Goal: Task Accomplishment & Management: Use online tool/utility

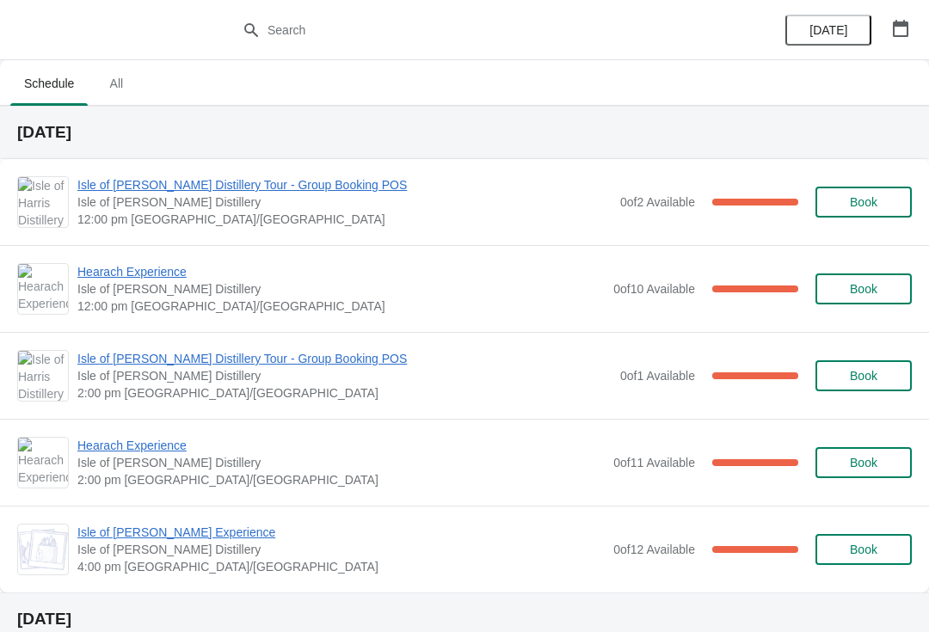
click at [175, 279] on span "Hearach Experience" at bounding box center [340, 271] width 527 height 17
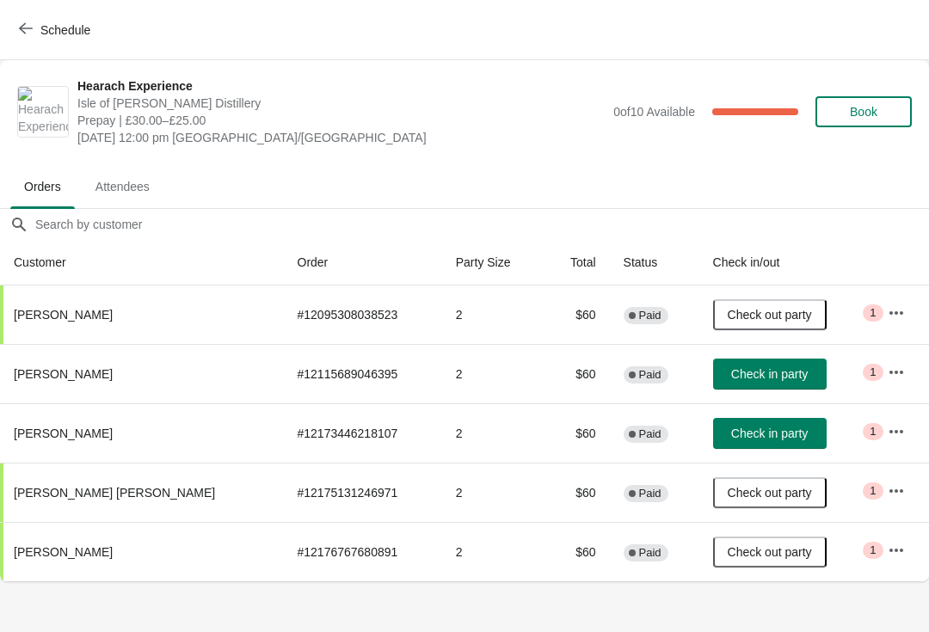
click at [748, 431] on span "Check in party" at bounding box center [769, 434] width 77 height 14
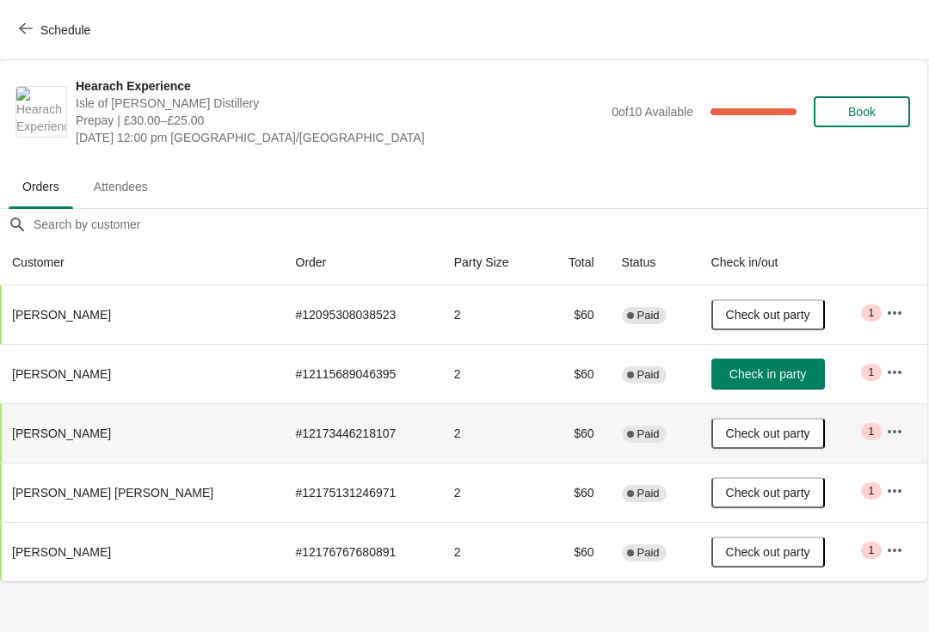
scroll to position [0, 1]
click at [27, 28] on icon "button" at bounding box center [26, 29] width 14 height 14
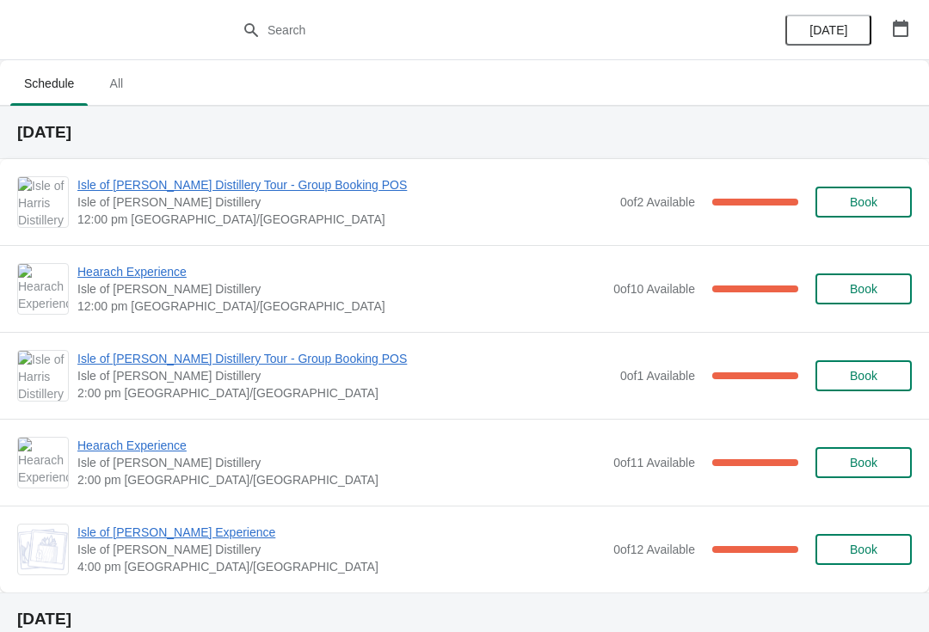
click at [181, 272] on span "Hearach Experience" at bounding box center [340, 271] width 527 height 17
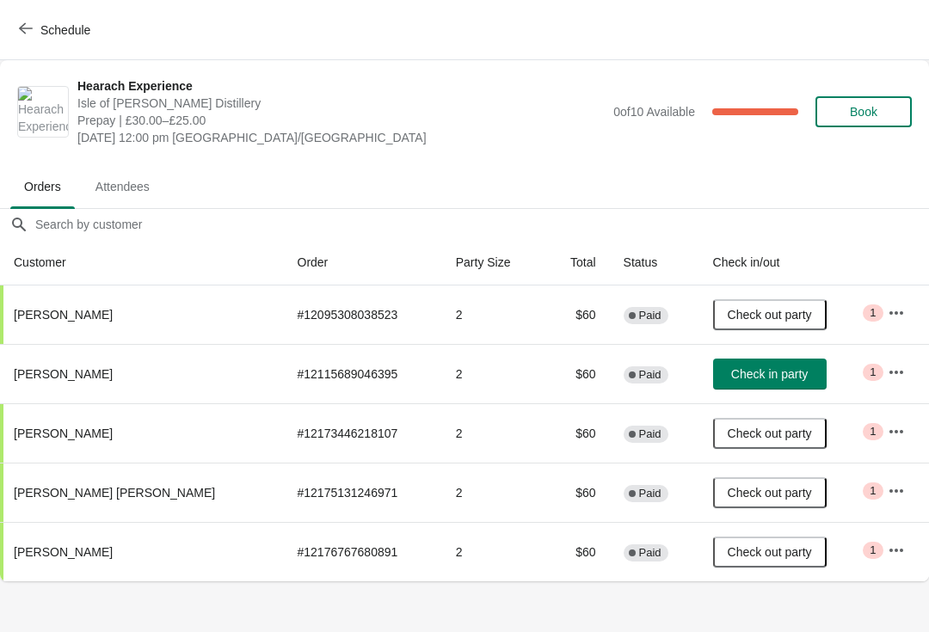
click at [731, 372] on span "Check in party" at bounding box center [769, 374] width 77 height 14
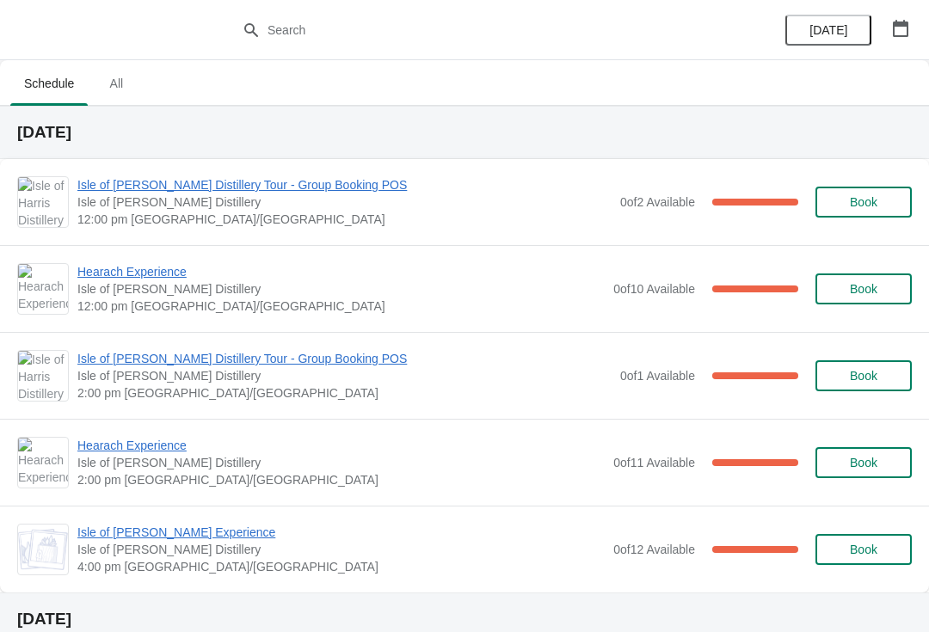
click at [132, 451] on span "Hearach Experience" at bounding box center [340, 445] width 527 height 17
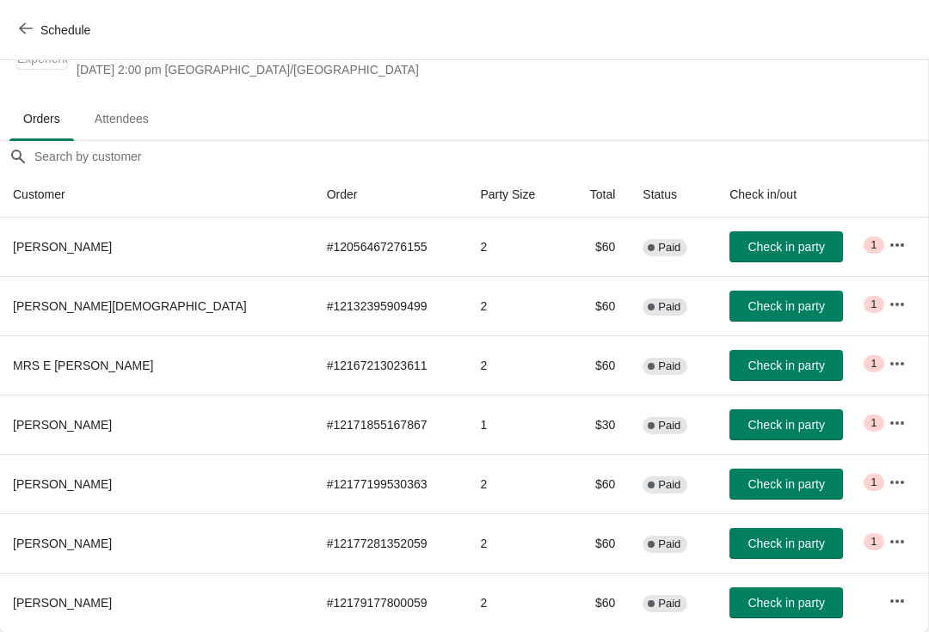
scroll to position [68, 1]
click at [41, 36] on span "Schedule" at bounding box center [65, 30] width 50 height 14
